Goal: Information Seeking & Learning: Learn about a topic

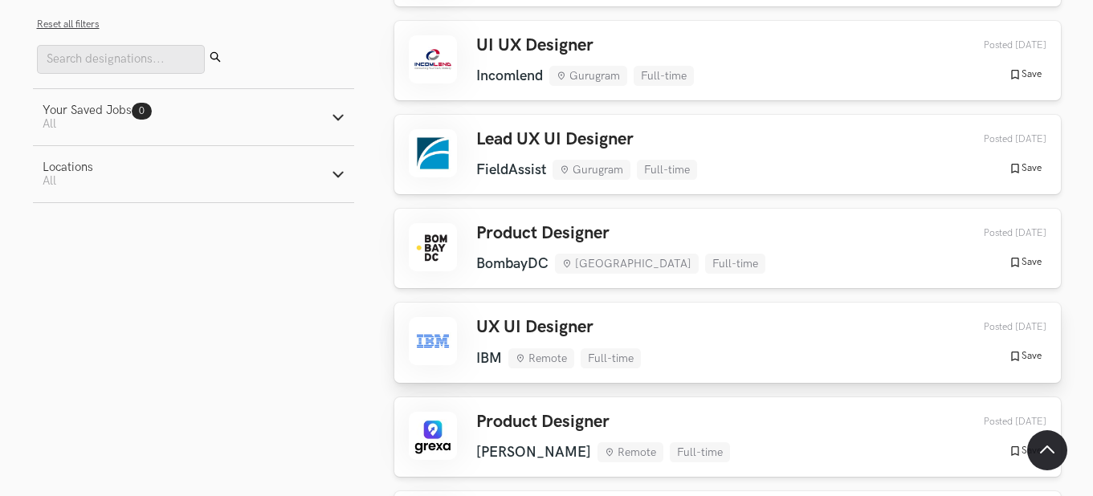
drag, startPoint x: 0, startPoint y: 0, endPoint x: 672, endPoint y: 299, distance: 735.4
click at [672, 317] on div "UX UI Designer IBM Remote Full-time IBM Remote Full-time [DATE] Posted [DATE] S…" at bounding box center [727, 342] width 637 height 51
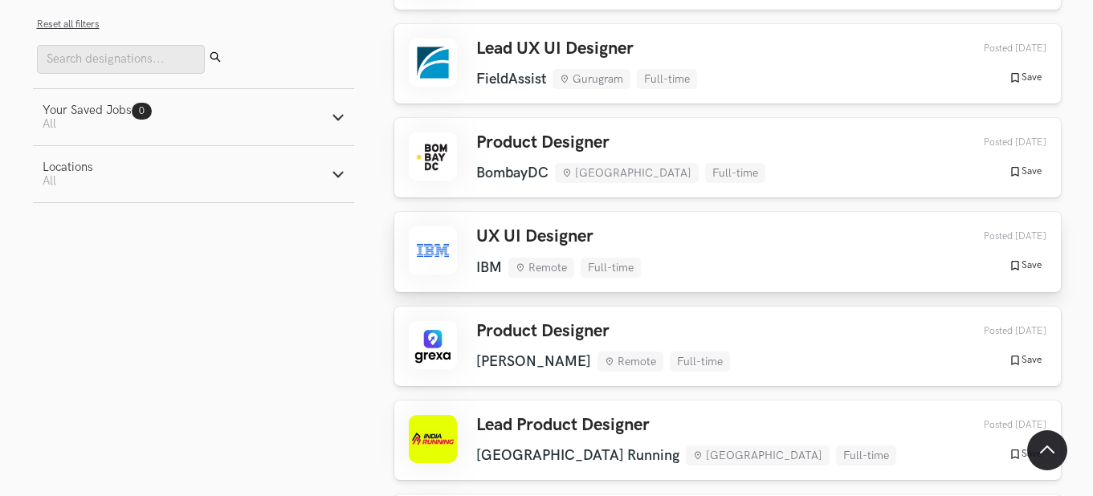
scroll to position [1602, 0]
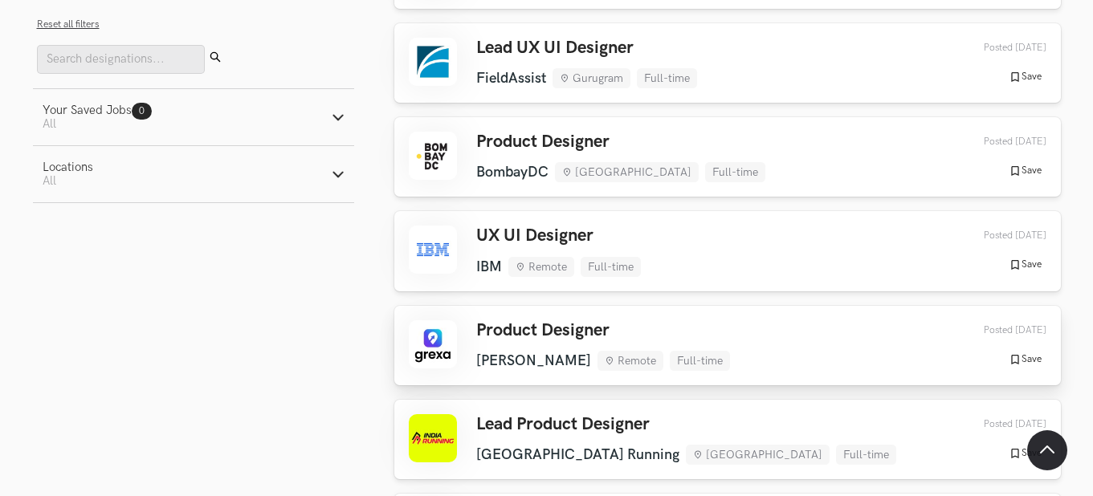
click at [711, 321] on div "Product Designer [GEOGRAPHIC_DATA] Remote Full-time [GEOGRAPHIC_DATA] Remote Fu…" at bounding box center [727, 345] width 637 height 51
click at [701, 414] on h3 "Lead Product Designer" at bounding box center [686, 424] width 420 height 21
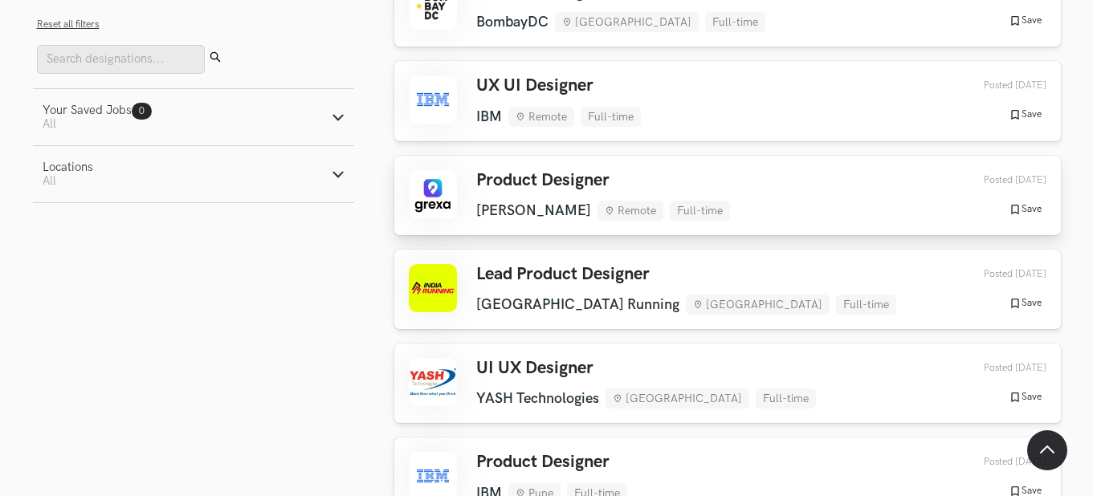
scroll to position [1767, 0]
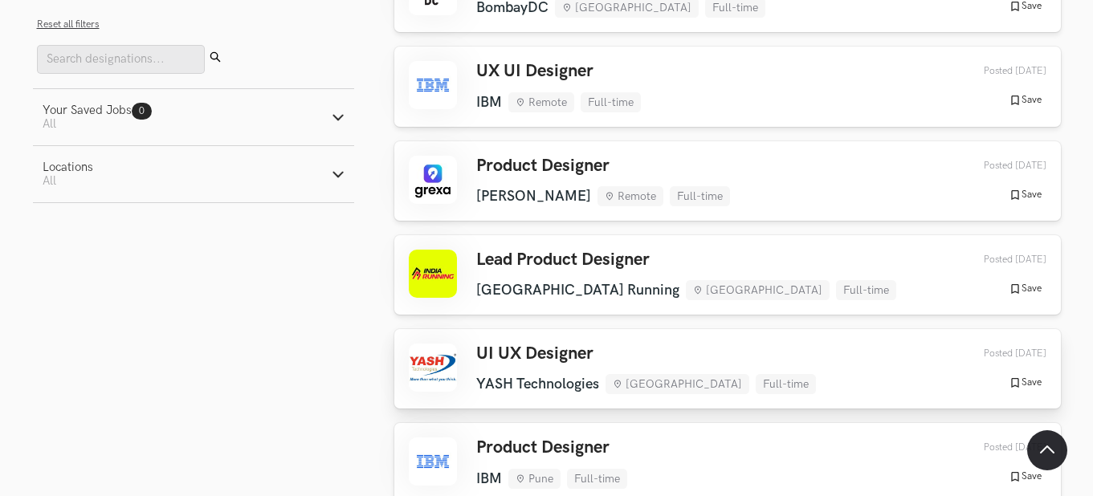
click at [579, 344] on h3 "UI UX Designer" at bounding box center [646, 354] width 340 height 21
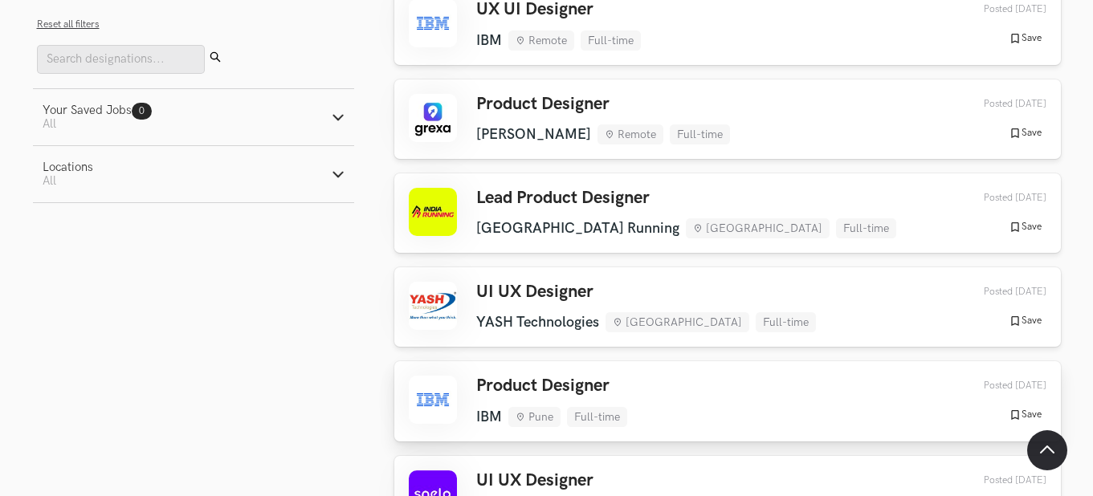
scroll to position [1828, 0]
click at [711, 377] on div "Product Designer IBM Pune Full-time IBM Pune Full-time [DATE] Posted [DATE] Sav…" at bounding box center [727, 402] width 637 height 51
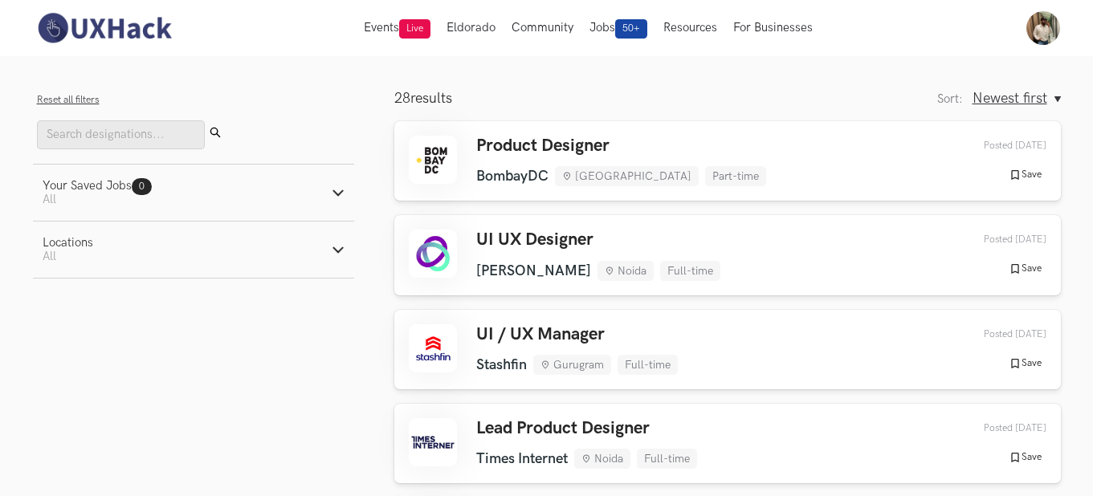
scroll to position [0, 0]
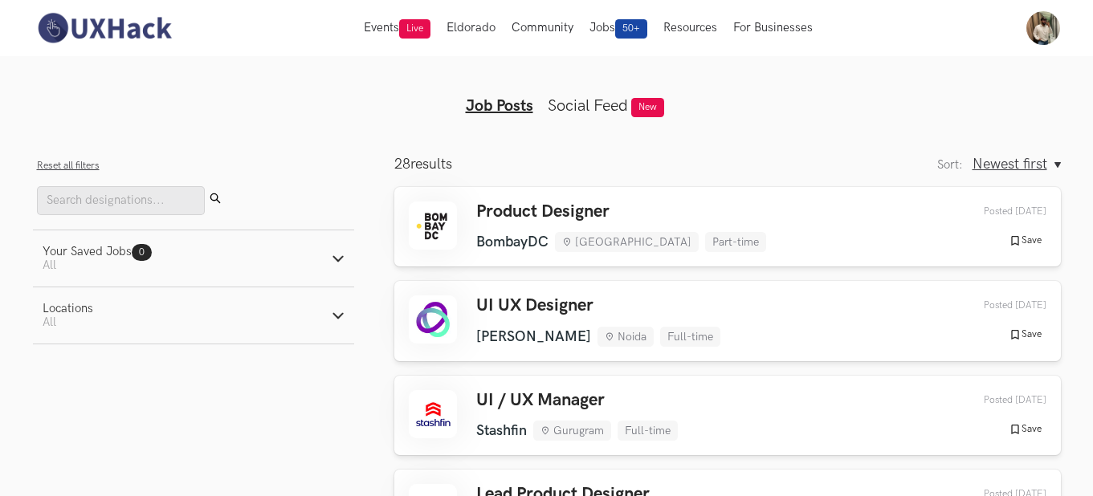
click at [606, 97] on link "Social Feed" at bounding box center [588, 105] width 80 height 19
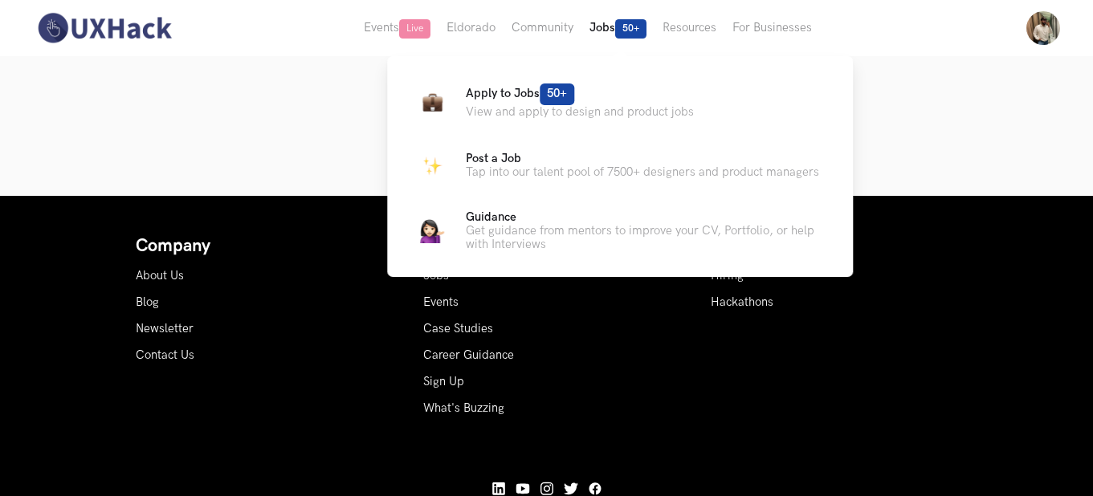
click at [620, 26] on span "50+" at bounding box center [630, 28] width 31 height 19
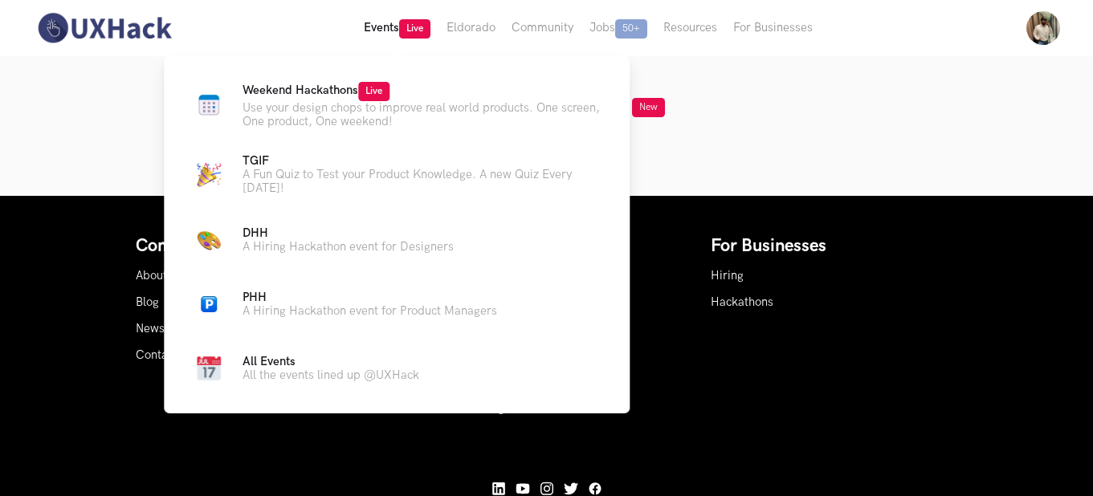
click at [380, 16] on button "Events Live" at bounding box center [397, 28] width 83 height 56
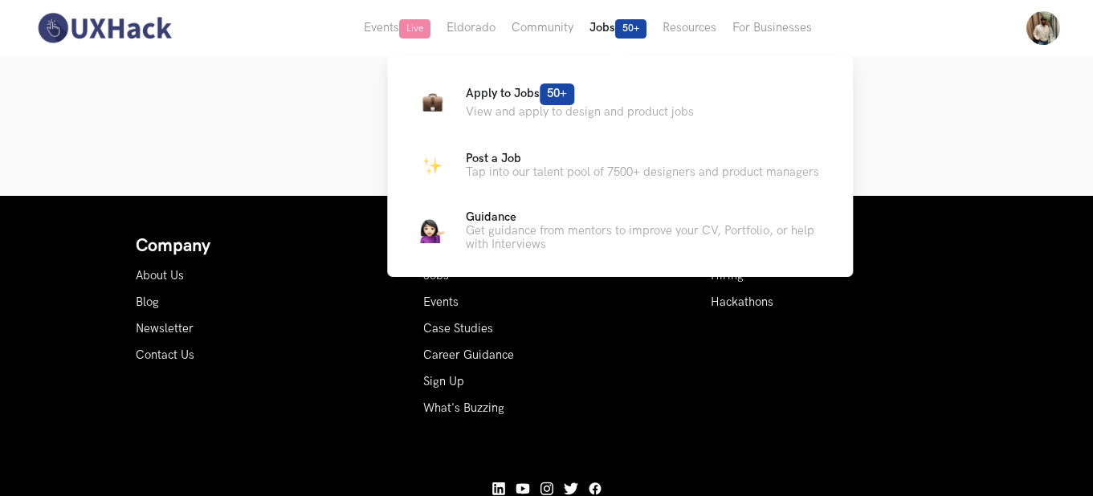
click at [608, 30] on button "Jobs 50+" at bounding box center [617, 28] width 73 height 56
